Goal: Use online tool/utility: Utilize a website feature to perform a specific function

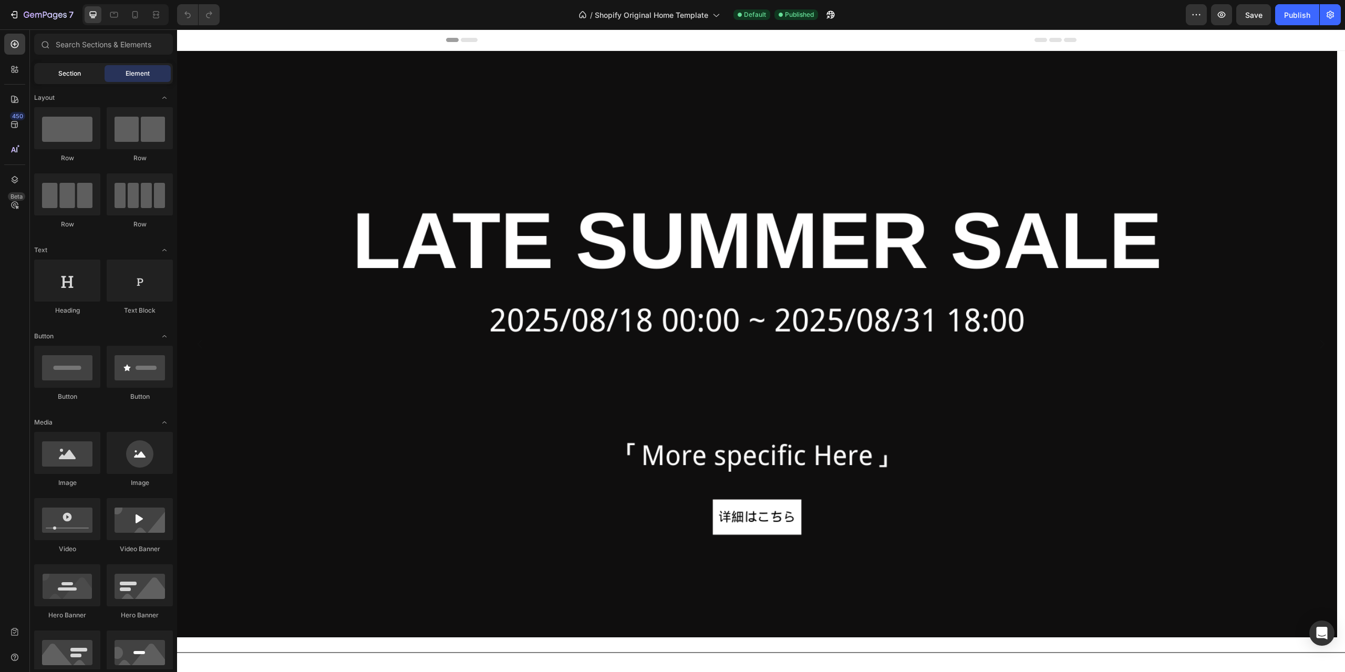
click at [64, 68] on div "Section" at bounding box center [69, 73] width 66 height 17
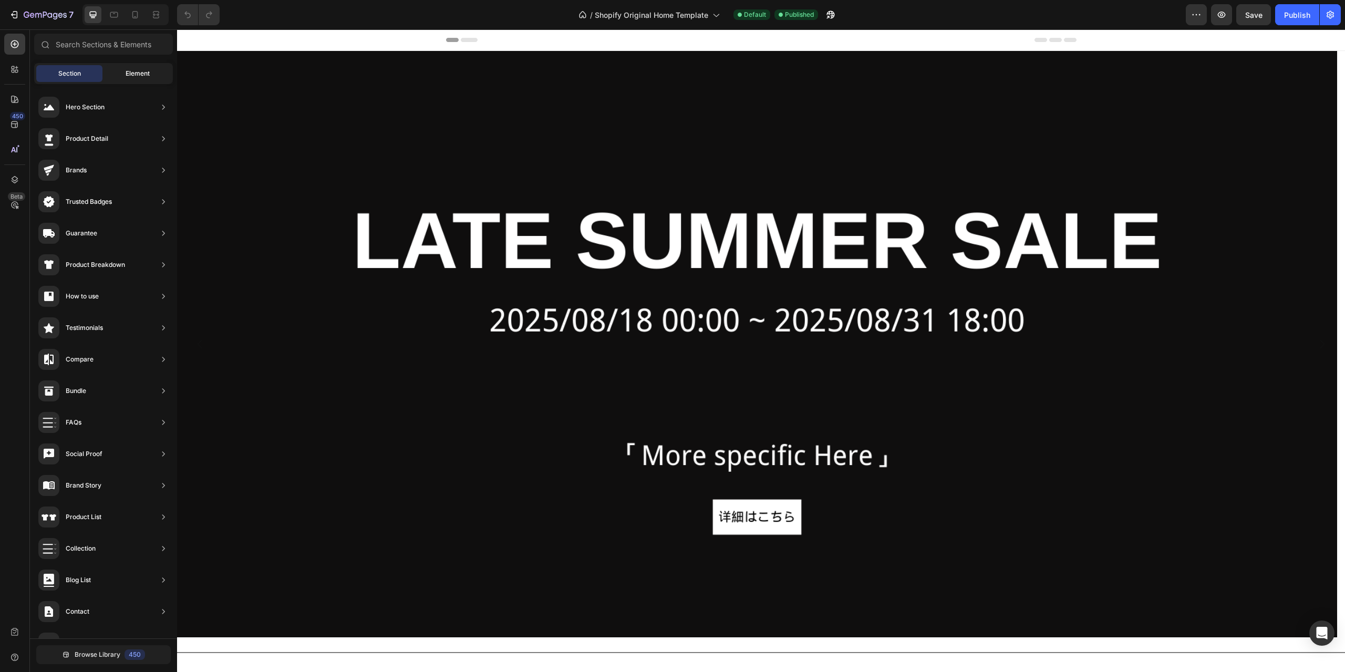
click at [144, 73] on span "Element" at bounding box center [138, 73] width 24 height 9
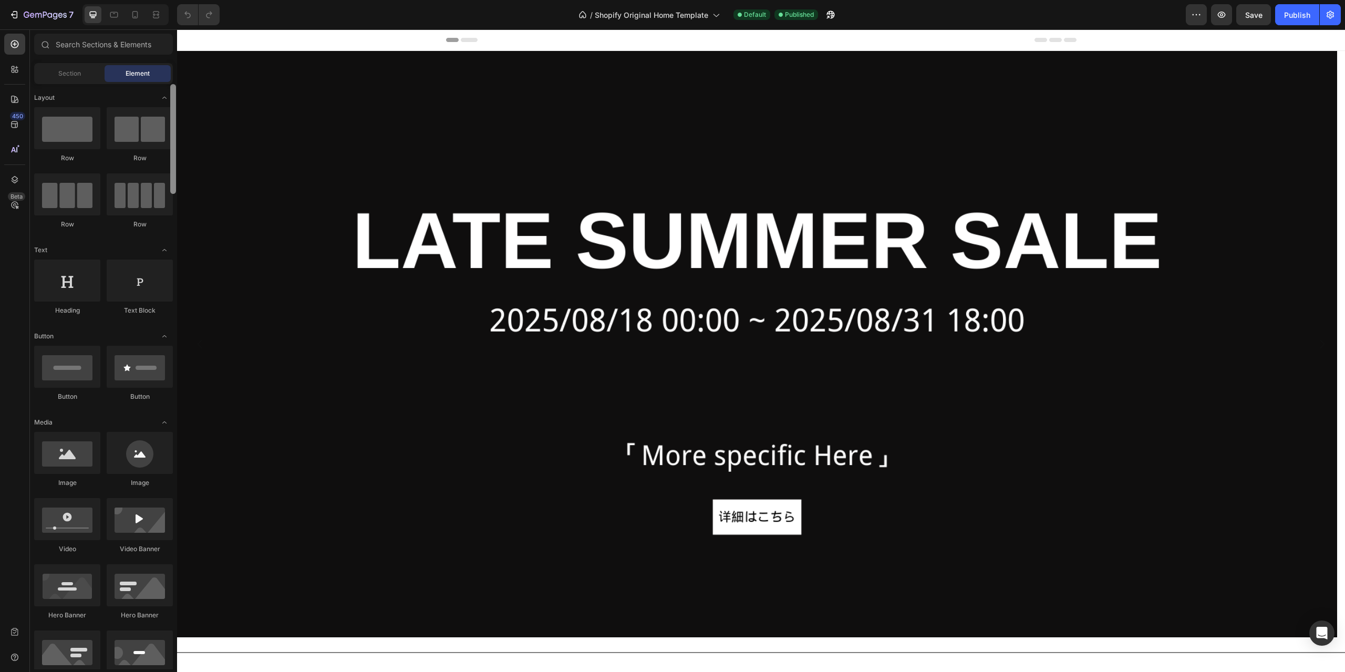
drag, startPoint x: 173, startPoint y: 105, endPoint x: 171, endPoint y: 94, distance: 11.1
click at [171, 94] on div at bounding box center [173, 139] width 6 height 110
click at [449, 39] on icon at bounding box center [452, 40] width 13 height 4
click at [475, 39] on div at bounding box center [761, 39] width 630 height 21
click at [524, 38] on div at bounding box center [761, 39] width 630 height 21
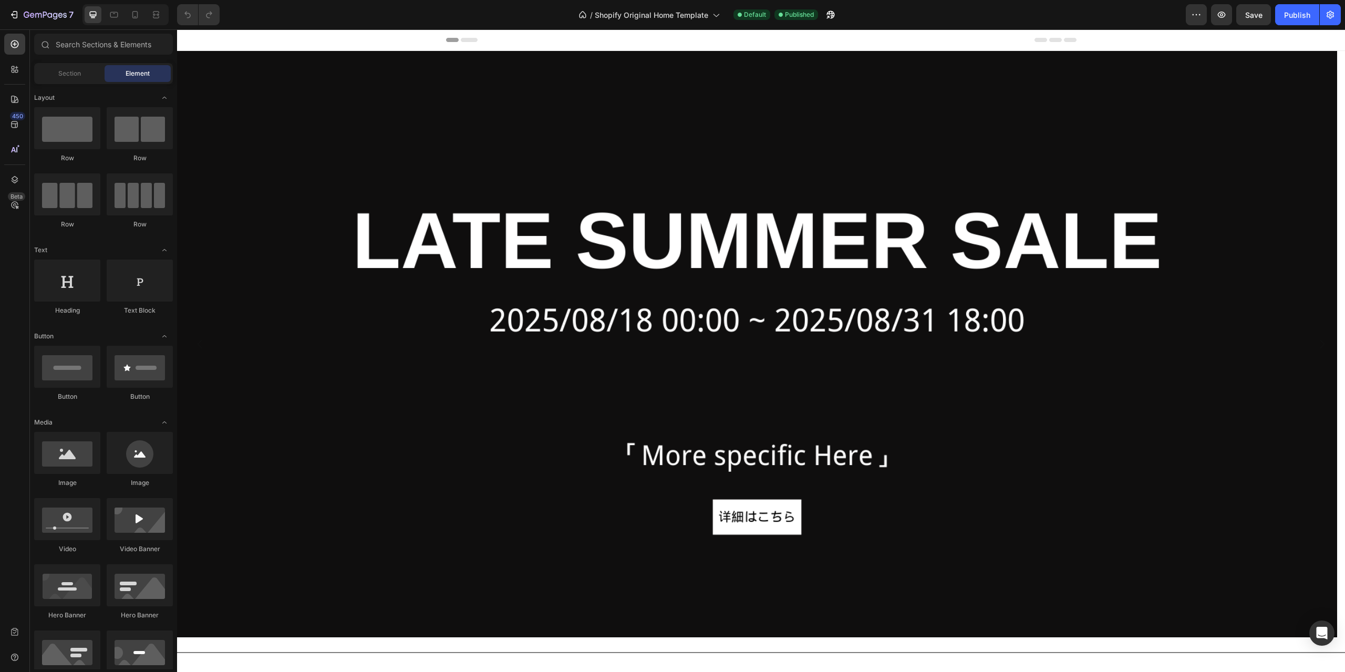
click at [1053, 37] on div at bounding box center [761, 39] width 630 height 21
click at [1204, 10] on button "button" at bounding box center [1196, 14] width 21 height 21
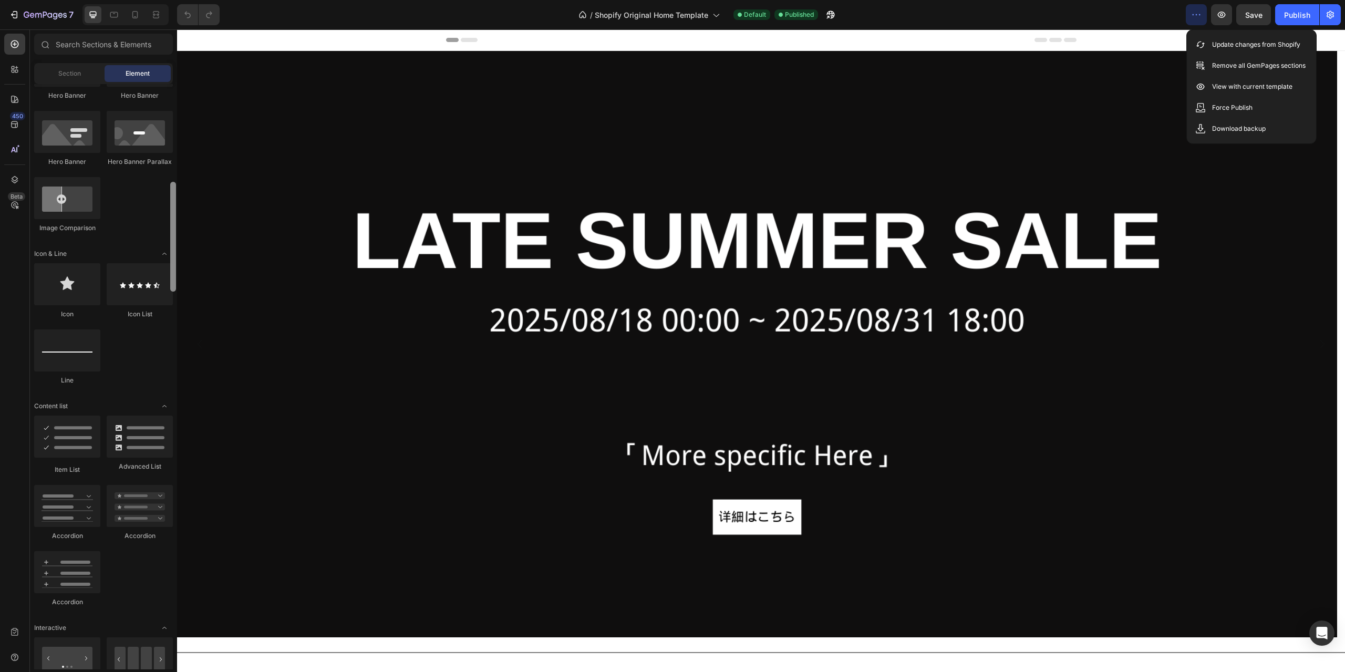
scroll to position [475, 0]
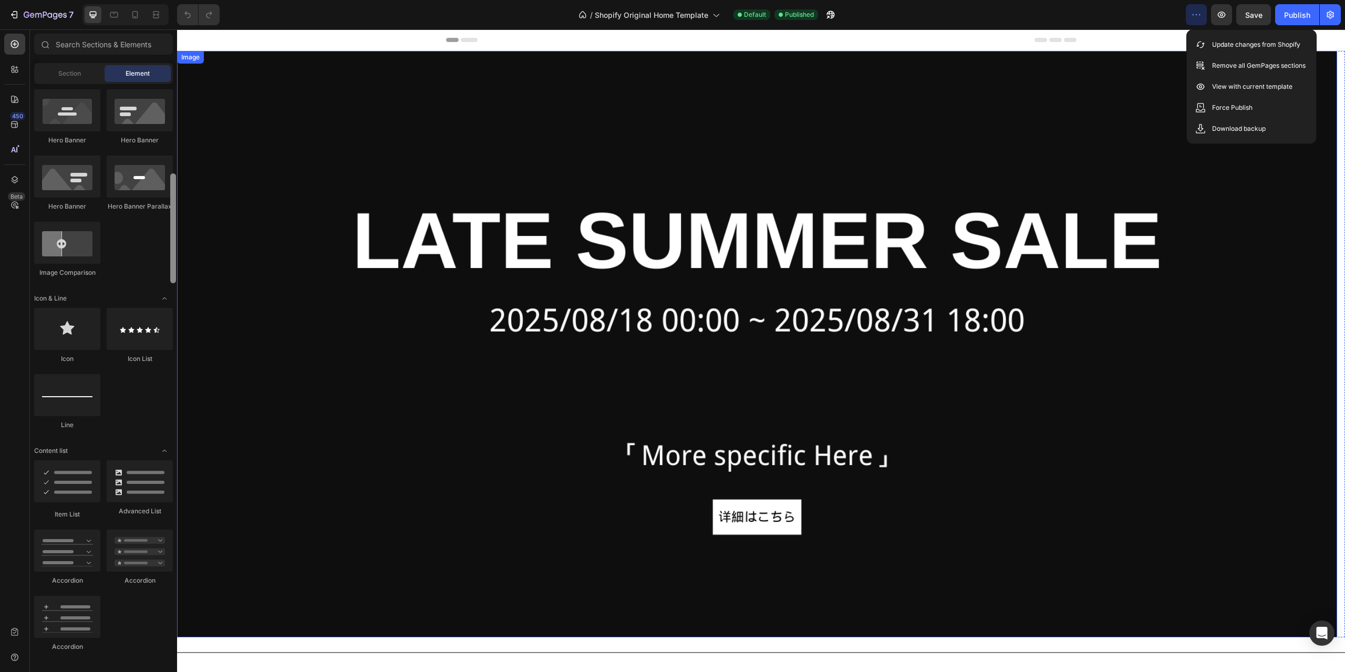
drag, startPoint x: 351, startPoint y: 200, endPoint x: 181, endPoint y: 231, distance: 172.9
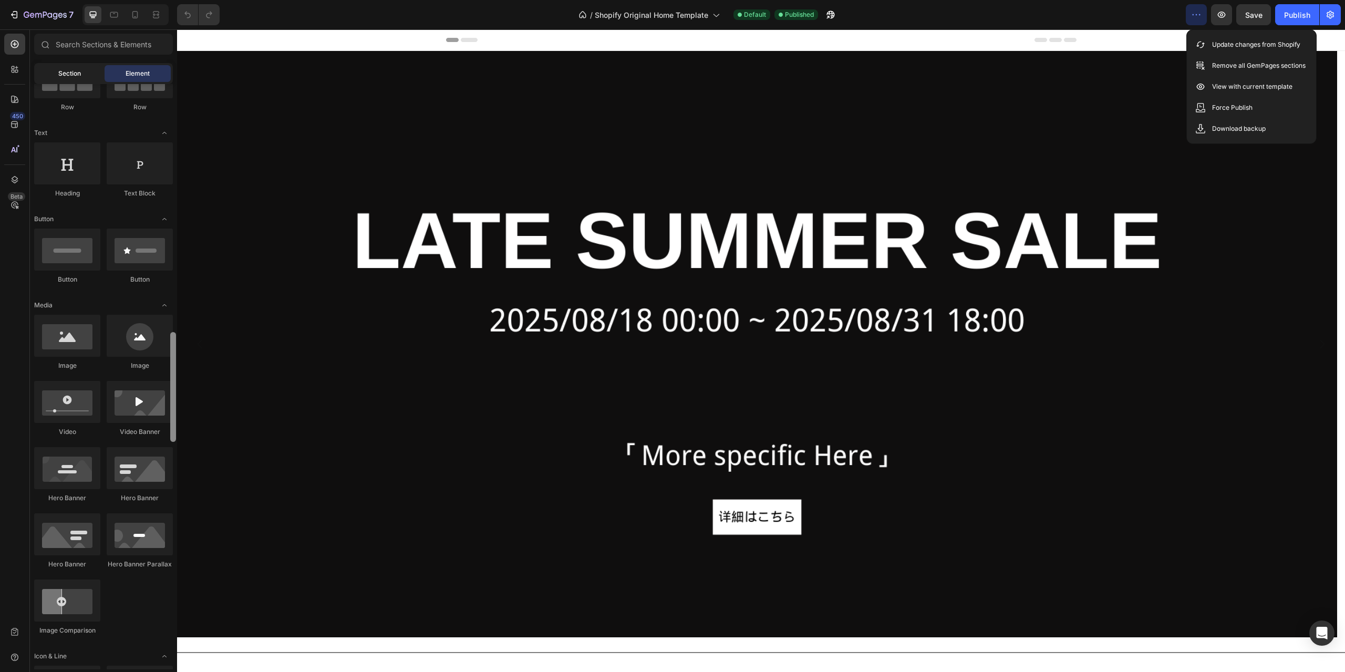
scroll to position [0, 0]
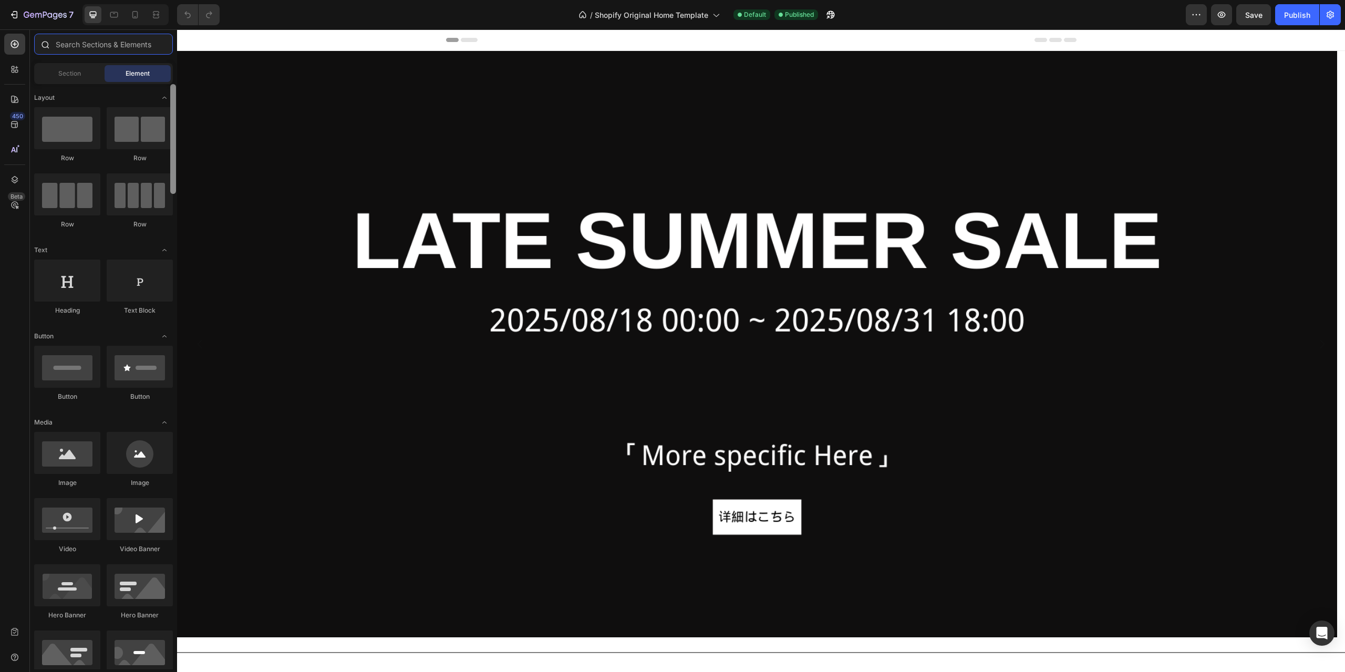
click at [96, 50] on input "text" at bounding box center [103, 44] width 139 height 21
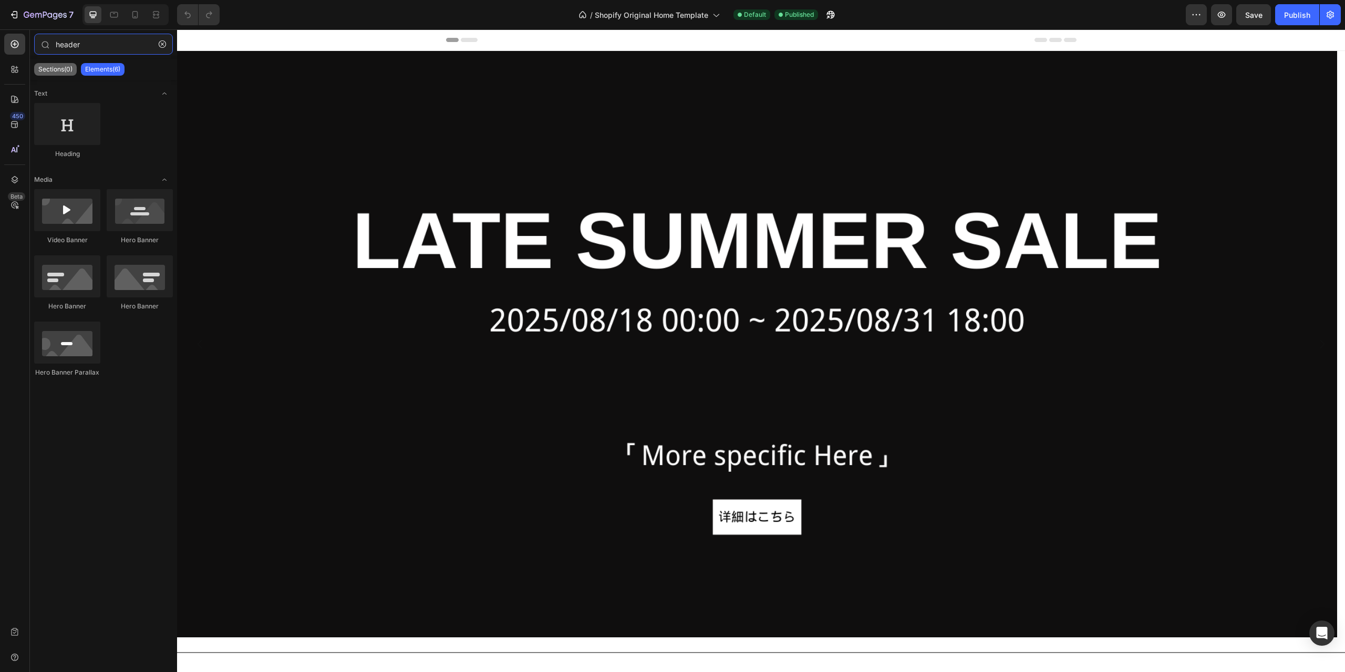
type input "header"
click at [65, 70] on p "Sections(0)" at bounding box center [55, 69] width 34 height 8
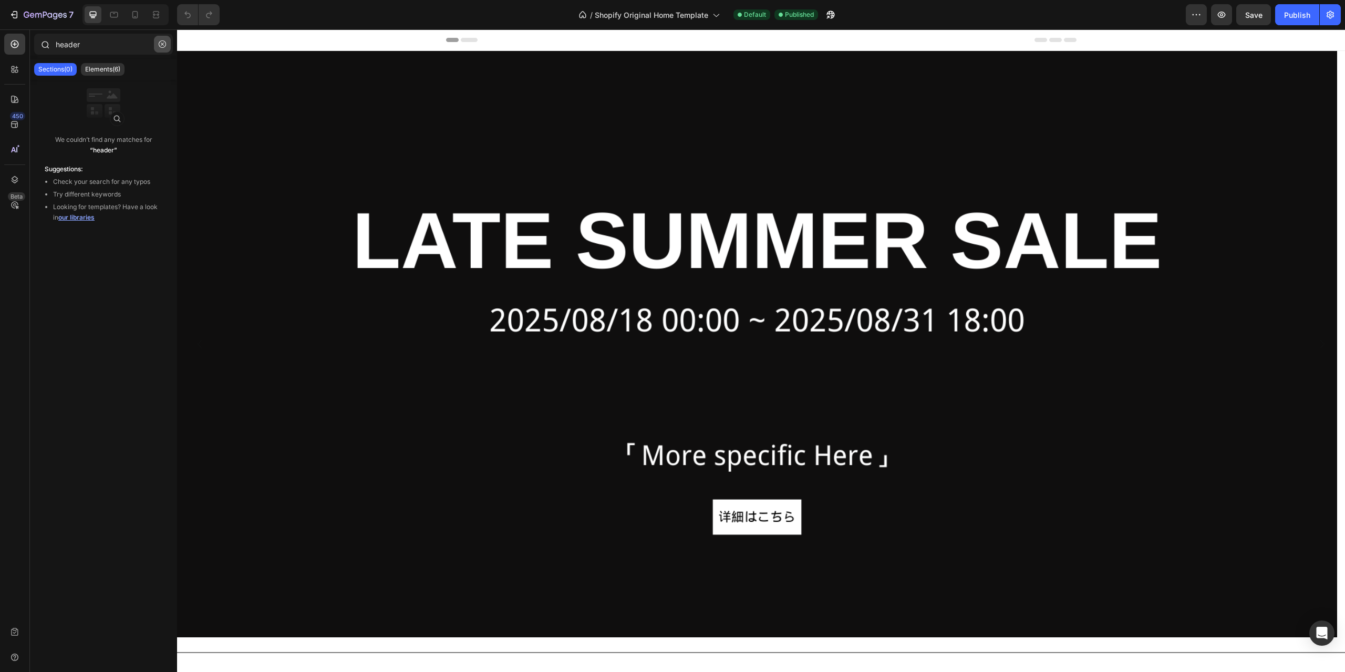
click at [165, 48] on button "button" at bounding box center [162, 44] width 17 height 17
